Goal: Task Accomplishment & Management: Use online tool/utility

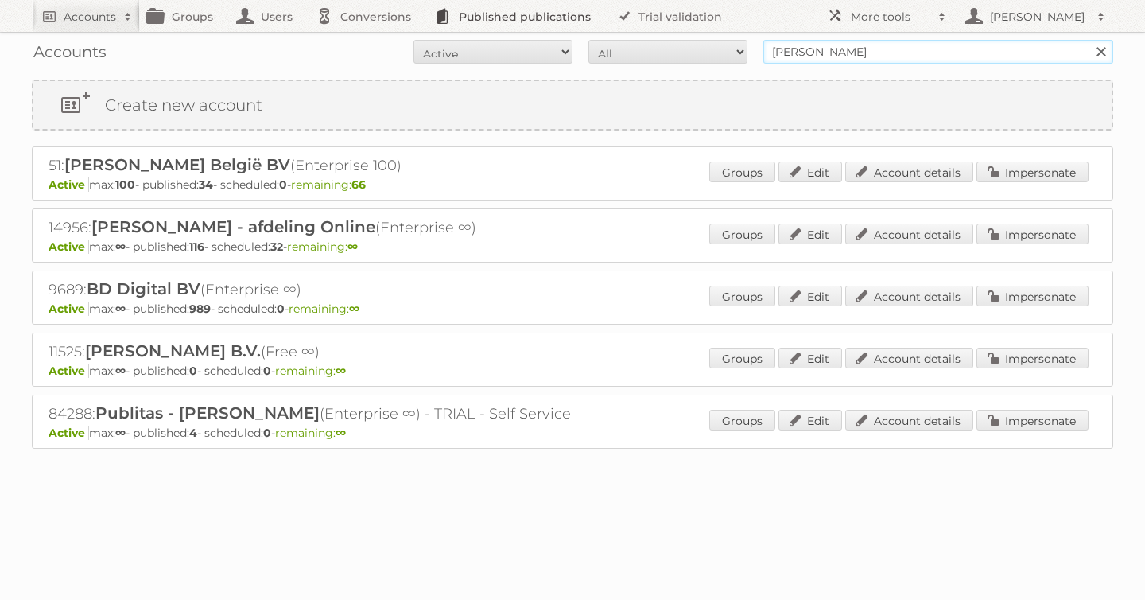
drag, startPoint x: 788, startPoint y: 48, endPoint x: 589, endPoint y: 25, distance: 200.1
click at [703, 37] on div "Accounts All Active Expired Pending All Paid Trials Self service albert heijn S…" at bounding box center [573, 52] width 1082 height 40
type input "tfg media"
click at [1089, 40] on input "Search" at bounding box center [1101, 52] width 24 height 24
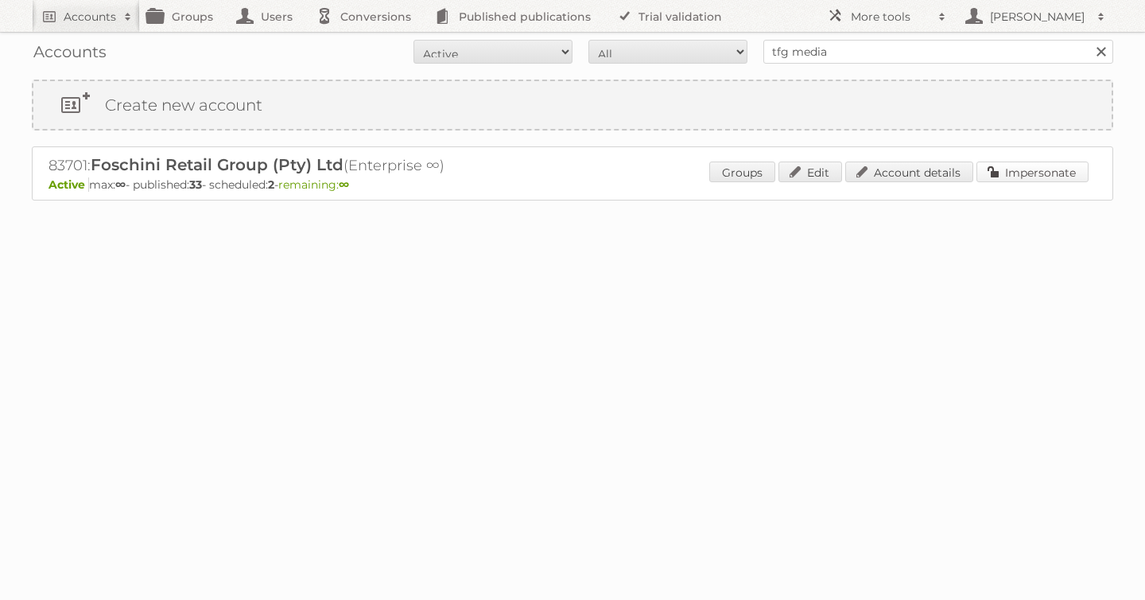
click at [1009, 169] on link "Impersonate" at bounding box center [1033, 171] width 112 height 21
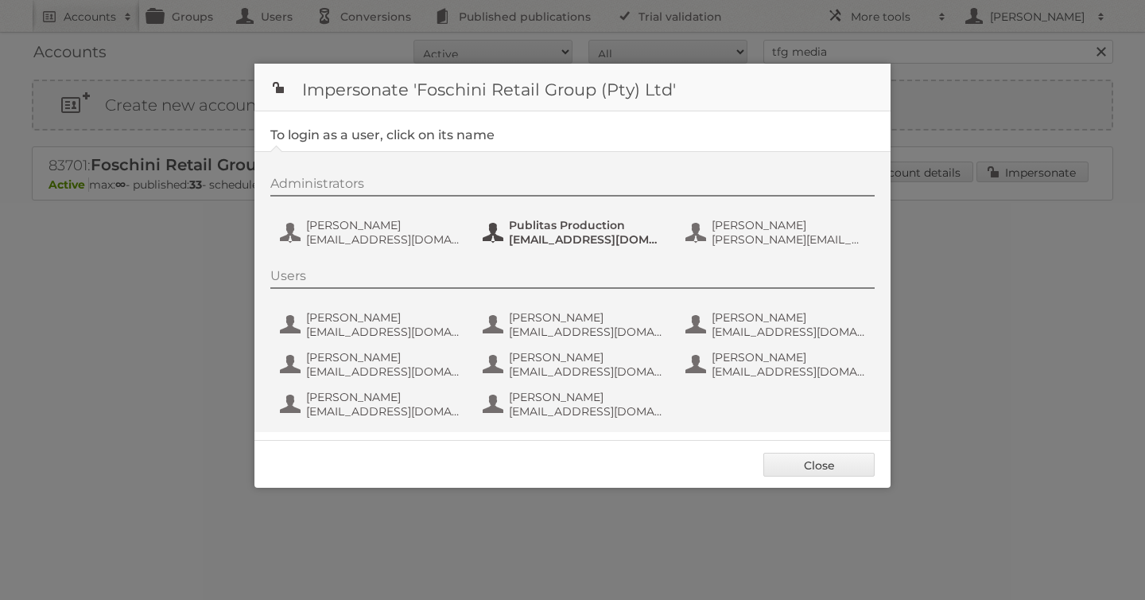
click at [497, 228] on button "Publitas Production fs+tfgmedia@publitas.com" at bounding box center [574, 232] width 187 height 32
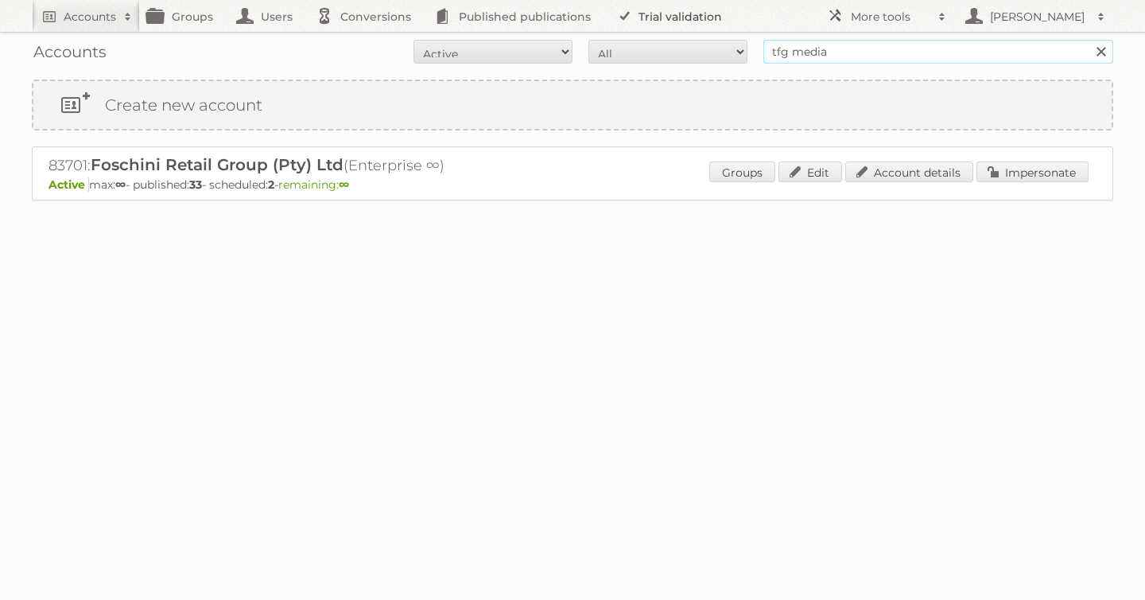
drag, startPoint x: 845, startPoint y: 58, endPoint x: 668, endPoint y: 25, distance: 179.7
click at [668, 27] on body "Accounts Search Advanced Search Create new account Groups Users Conversions Pub…" at bounding box center [572, 300] width 1145 height 600
type input "[PERSON_NAME]"
click at [1089, 40] on input "Search" at bounding box center [1101, 52] width 24 height 24
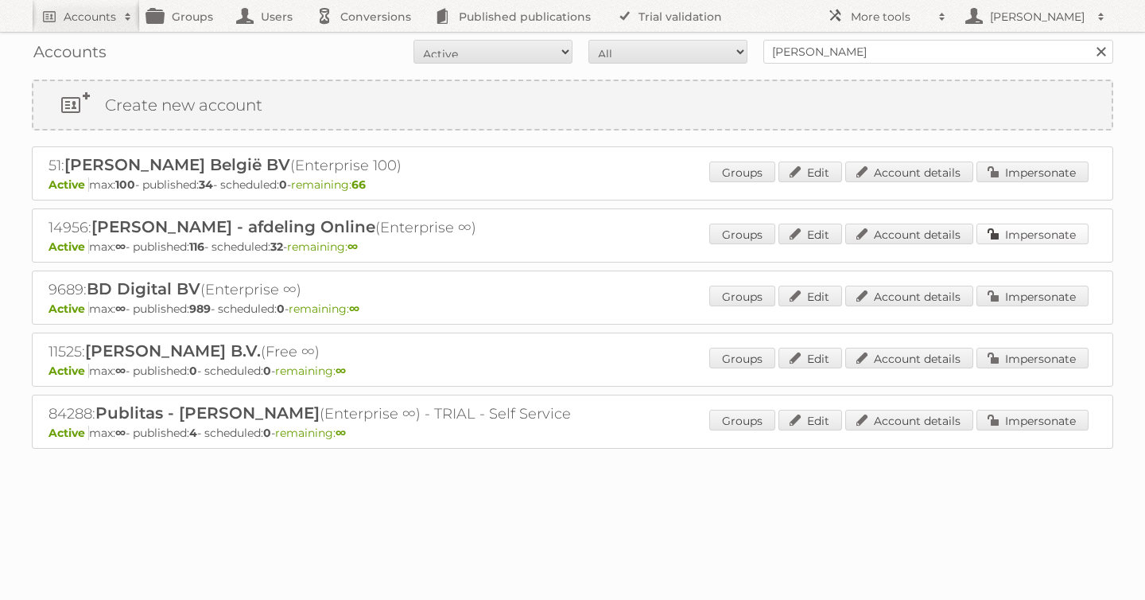
click at [1020, 233] on link "Impersonate" at bounding box center [1033, 234] width 112 height 21
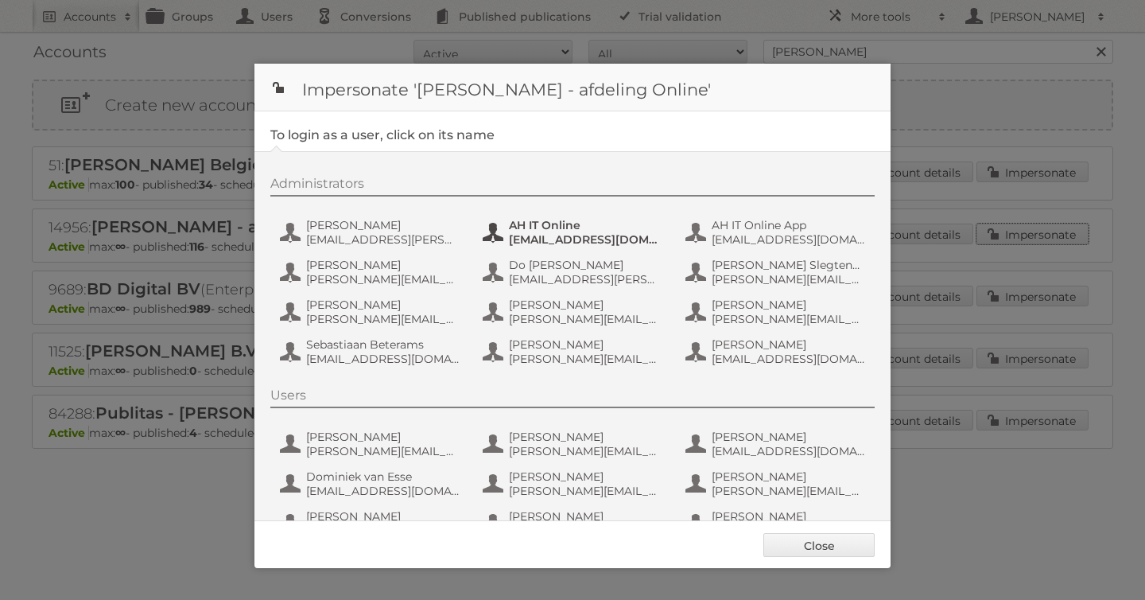
scroll to position [119, 0]
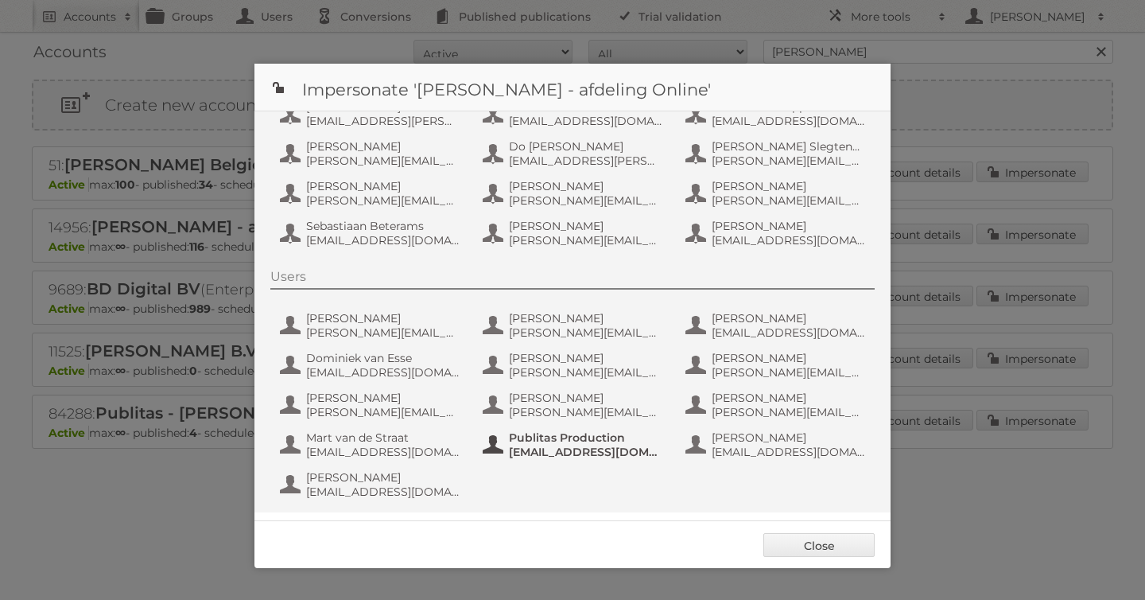
click at [543, 436] on span "Publitas Production" at bounding box center [586, 437] width 154 height 14
